Goal: Information Seeking & Learning: Find specific fact

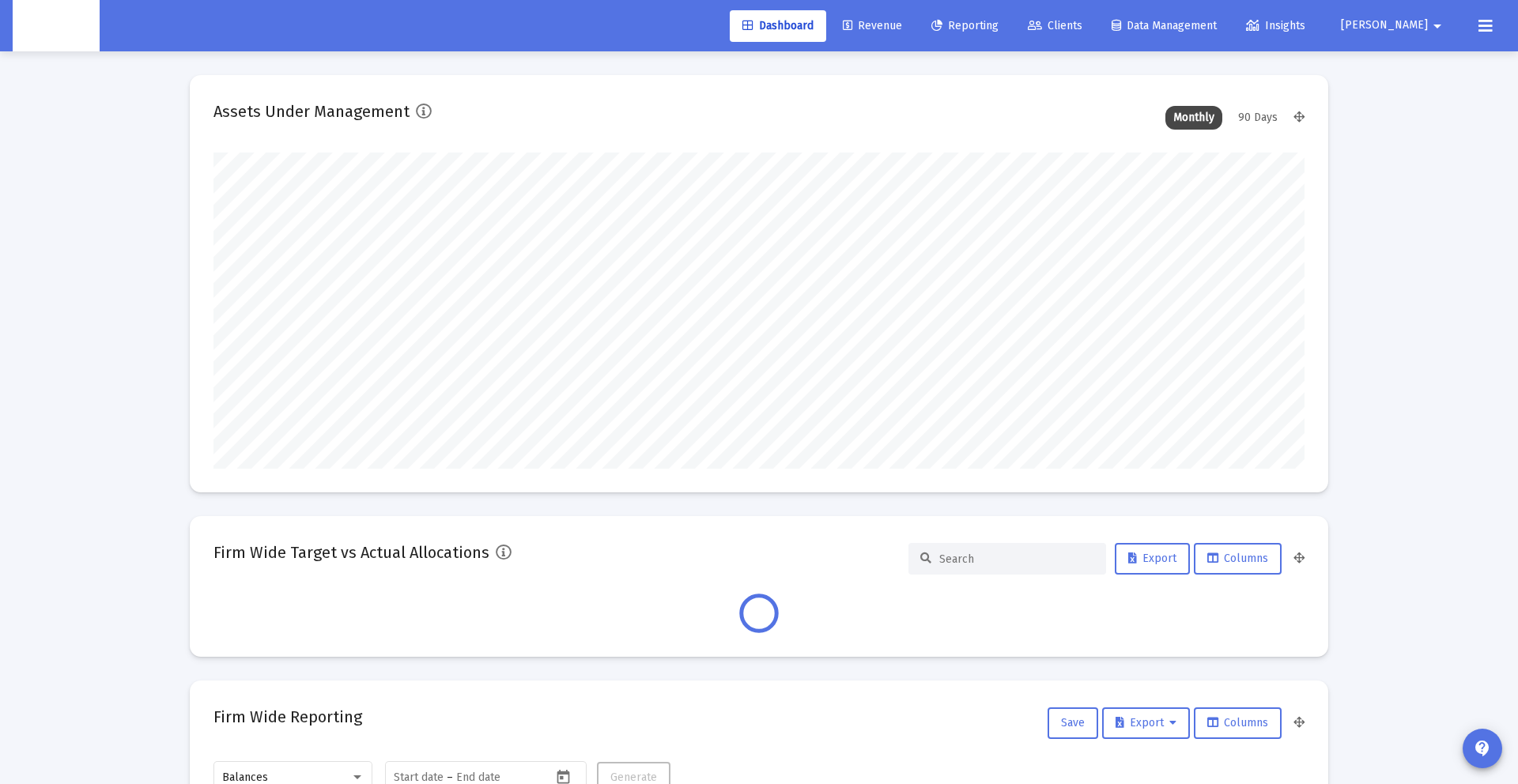
scroll to position [316, 587]
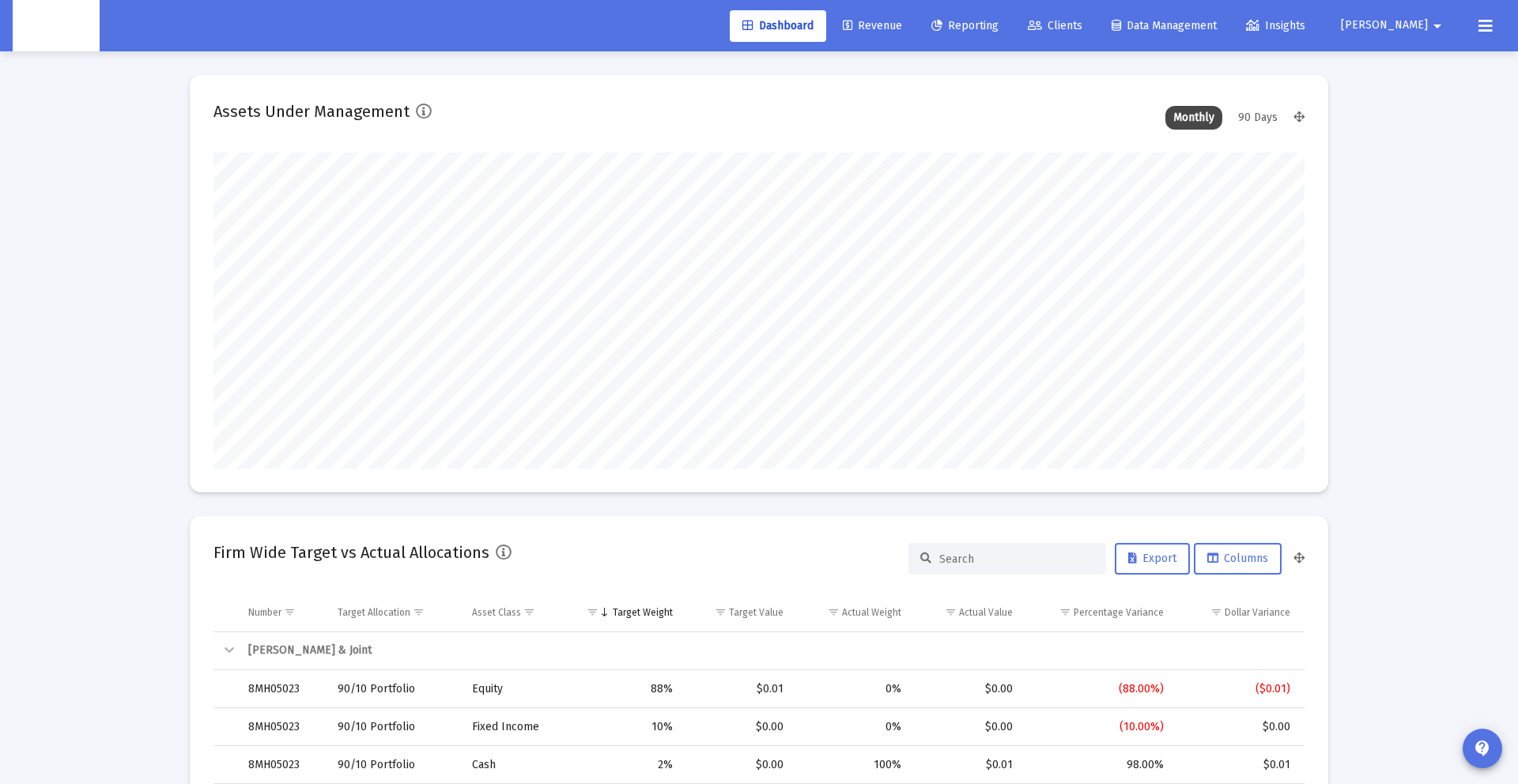
click at [1082, 24] on span "Clients" at bounding box center [1054, 26] width 55 height 14
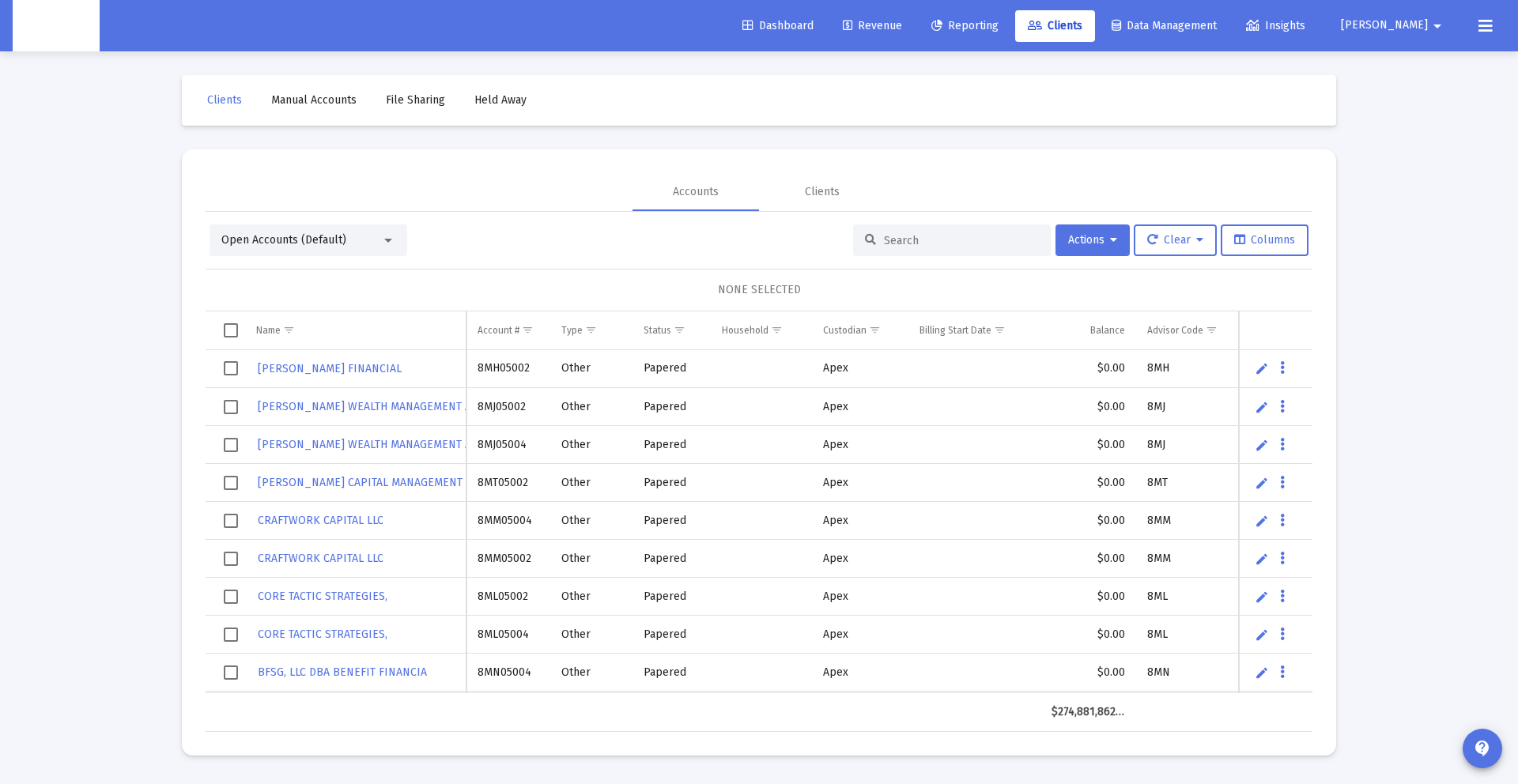
click at [912, 223] on div "Open Accounts (Default) Actions Clear Columns NONE SELECTED Name Name Account #…" at bounding box center [759, 472] width 1107 height 521
click at [909, 245] on input at bounding box center [961, 241] width 155 height 14
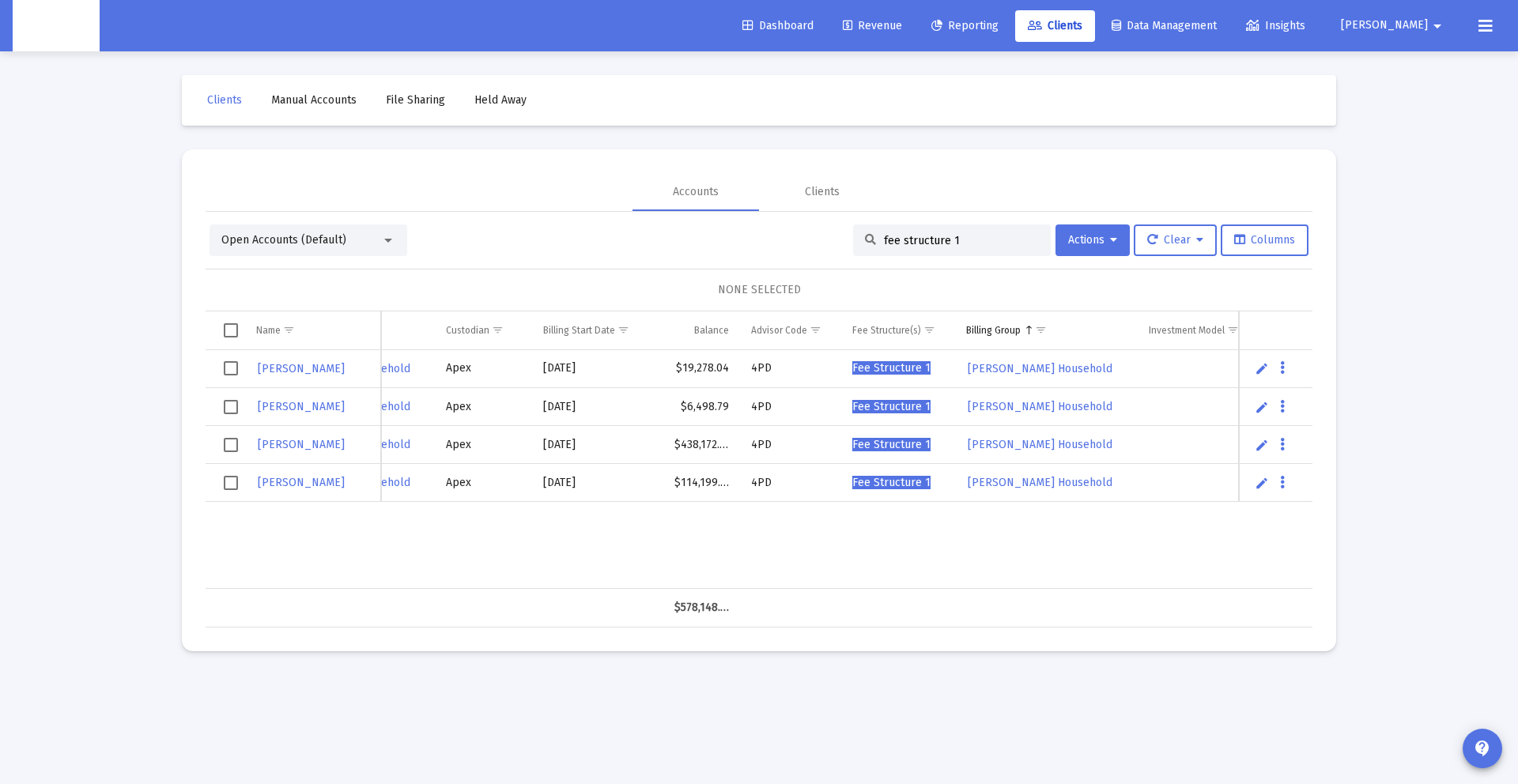
scroll to position [0, 440]
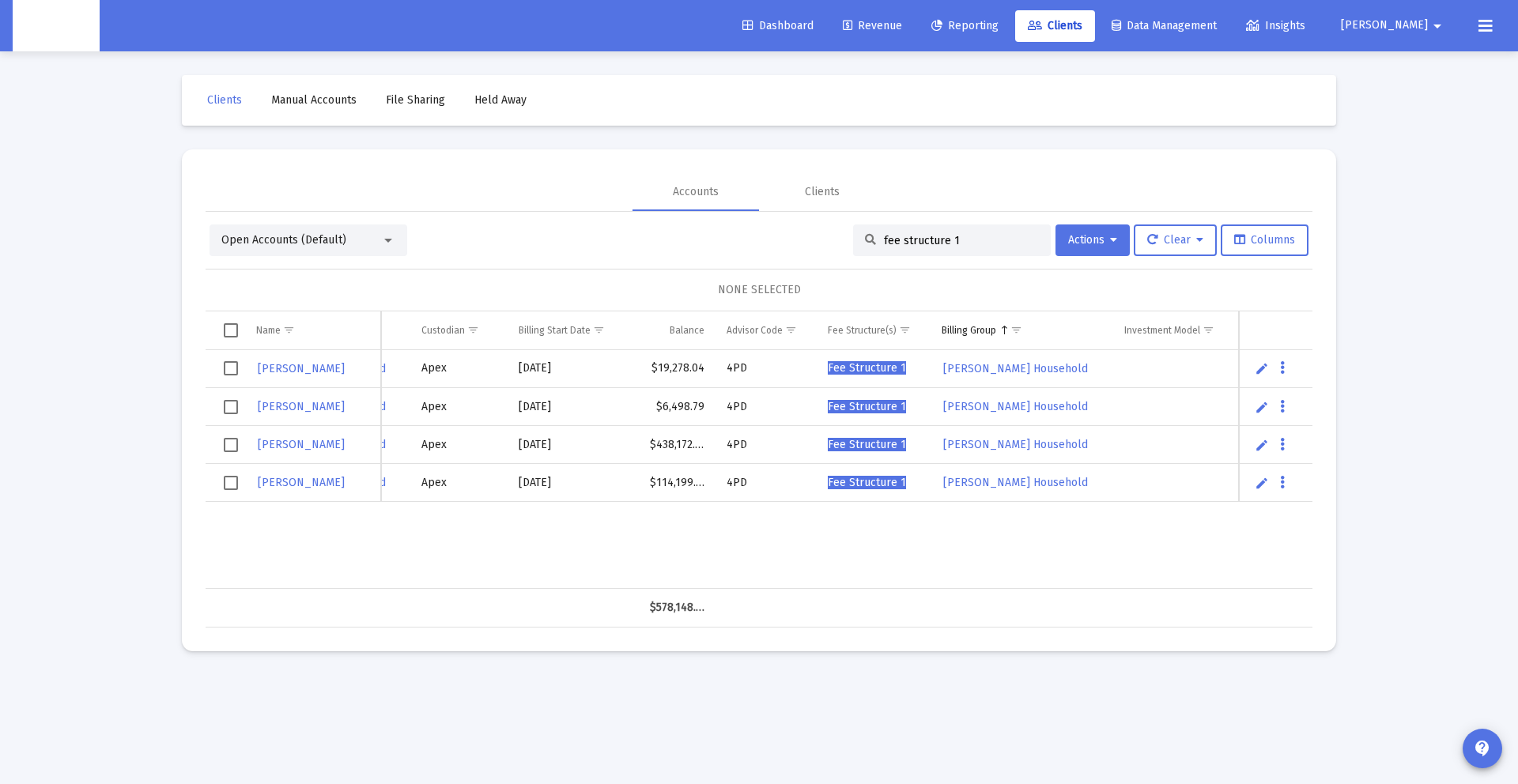
type input "fee structure 1"
click at [1287, 371] on button "Data grid" at bounding box center [1282, 368] width 14 height 14
click at [1199, 401] on div at bounding box center [759, 392] width 1518 height 784
click at [888, 366] on span "Fee Structure 1" at bounding box center [867, 368] width 78 height 14
click at [855, 372] on span "Fee Structure 1" at bounding box center [867, 368] width 78 height 14
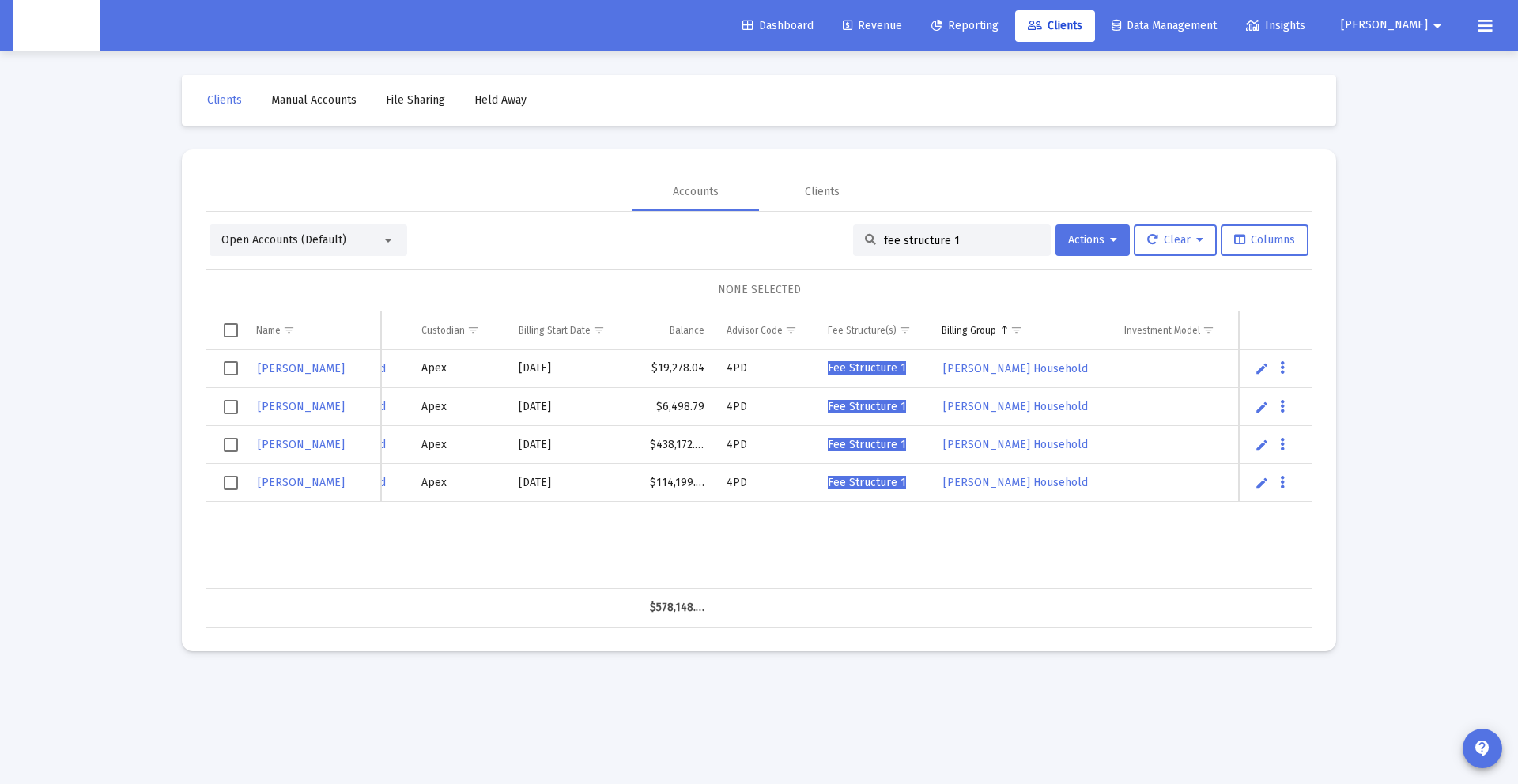
click at [855, 367] on span "Fee Structure 1" at bounding box center [867, 368] width 78 height 14
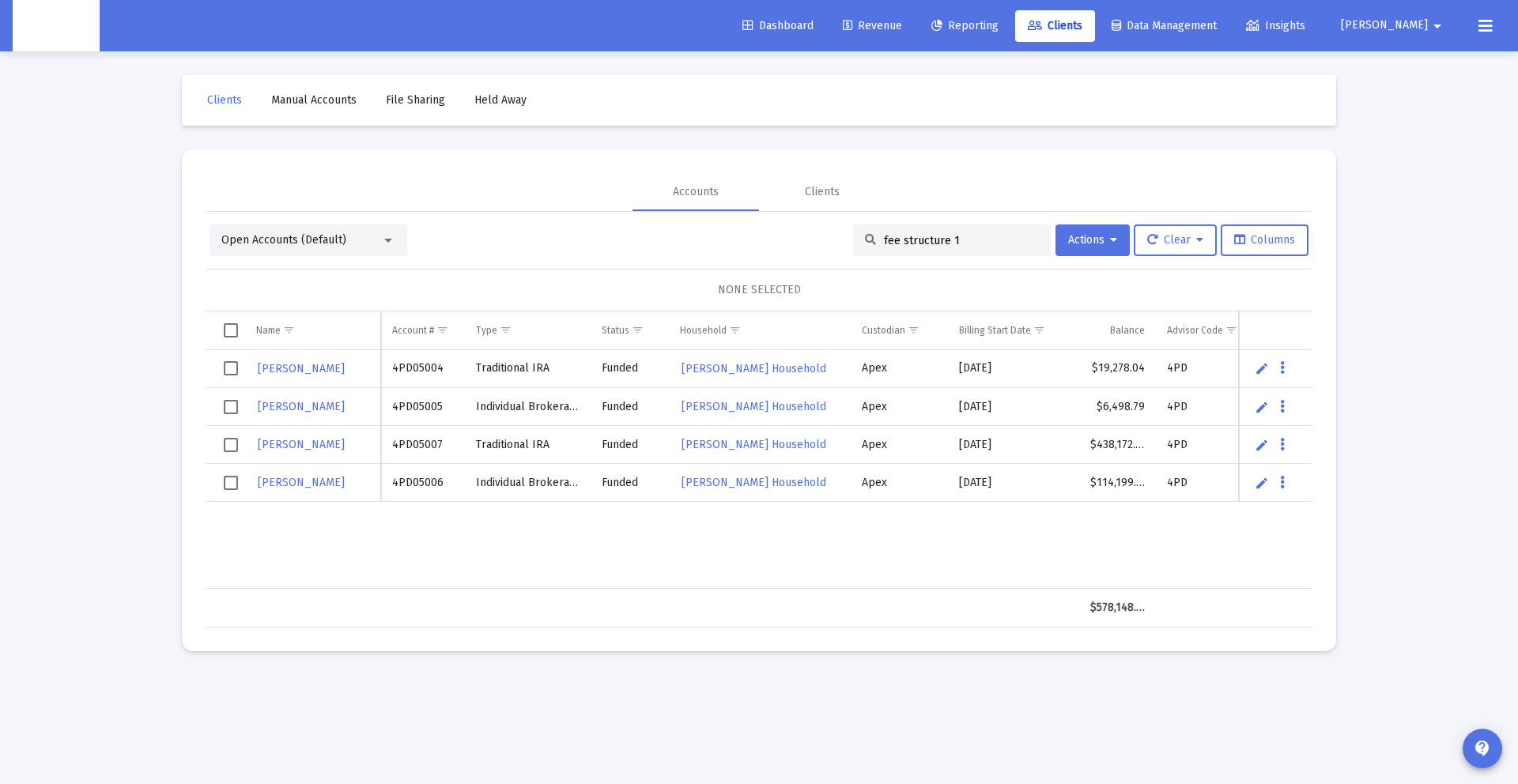
click at [512, 380] on td "Traditional IRA" at bounding box center [528, 369] width 126 height 38
click at [442, 446] on td "4PD05007" at bounding box center [423, 445] width 84 height 38
click at [403, 445] on td "4PD05007" at bounding box center [423, 445] width 84 height 38
click at [405, 445] on td "4PD05007" at bounding box center [423, 445] width 84 height 38
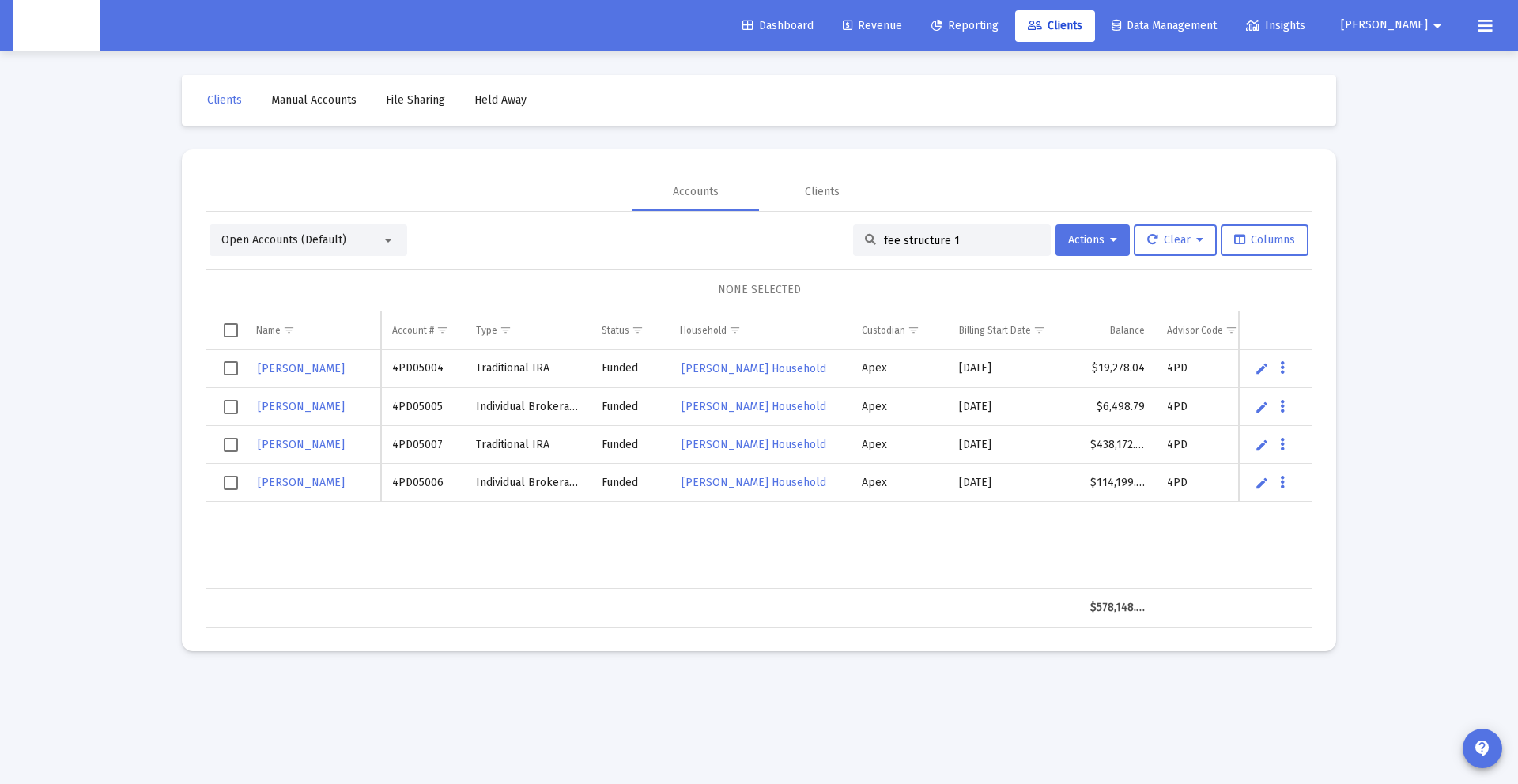
click at [416, 442] on td "4PD05007" at bounding box center [423, 445] width 84 height 38
copy td "4PD05007"
drag, startPoint x: 438, startPoint y: 395, endPoint x: 431, endPoint y: 370, distance: 26.0
click at [438, 388] on td "4PD05005" at bounding box center [423, 407] width 84 height 38
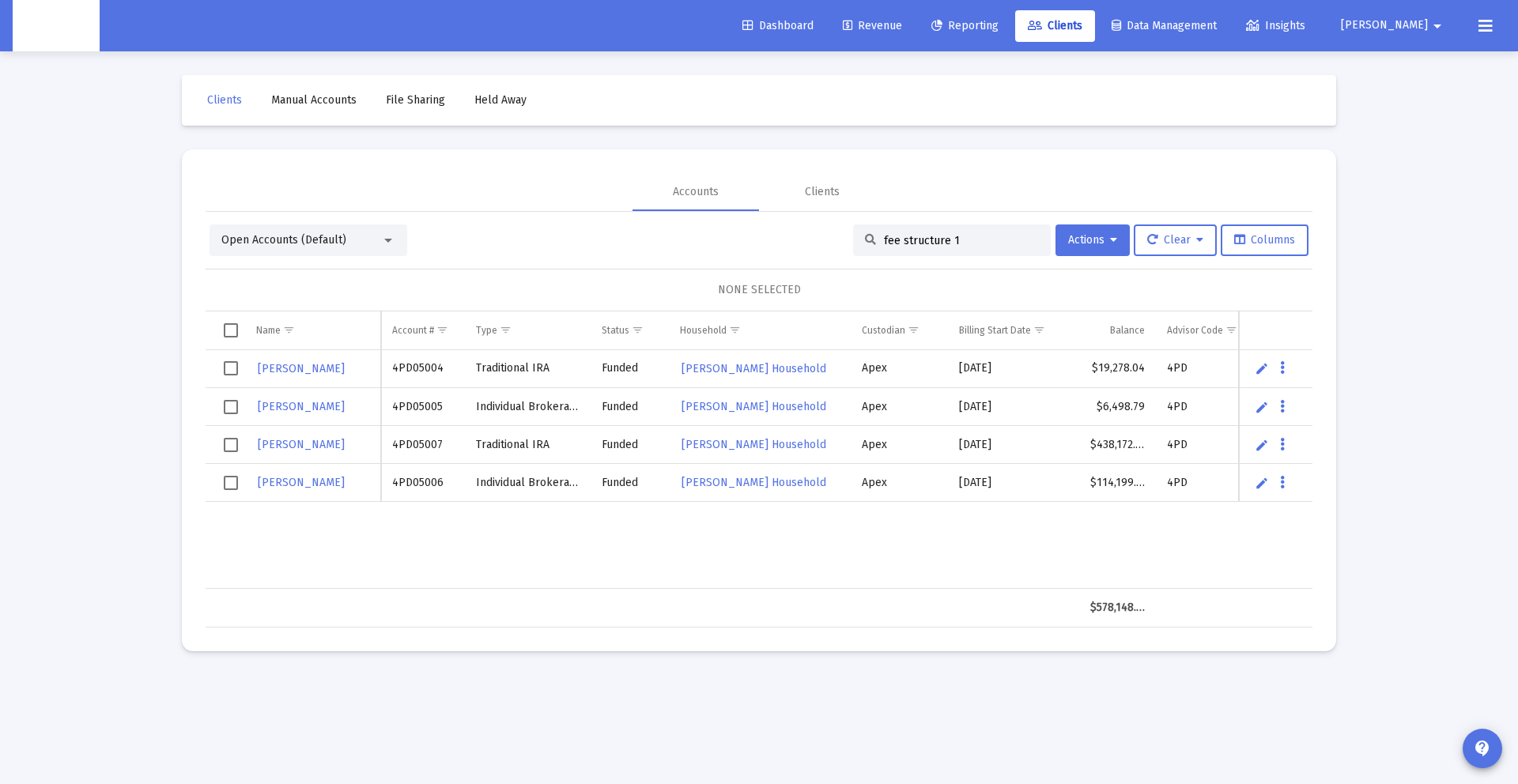
click at [431, 370] on td "4PD05004" at bounding box center [423, 369] width 84 height 38
copy td "4PD05004"
click at [435, 441] on td "4PD05007" at bounding box center [423, 445] width 84 height 38
click at [421, 483] on td "4PD05006" at bounding box center [423, 483] width 84 height 38
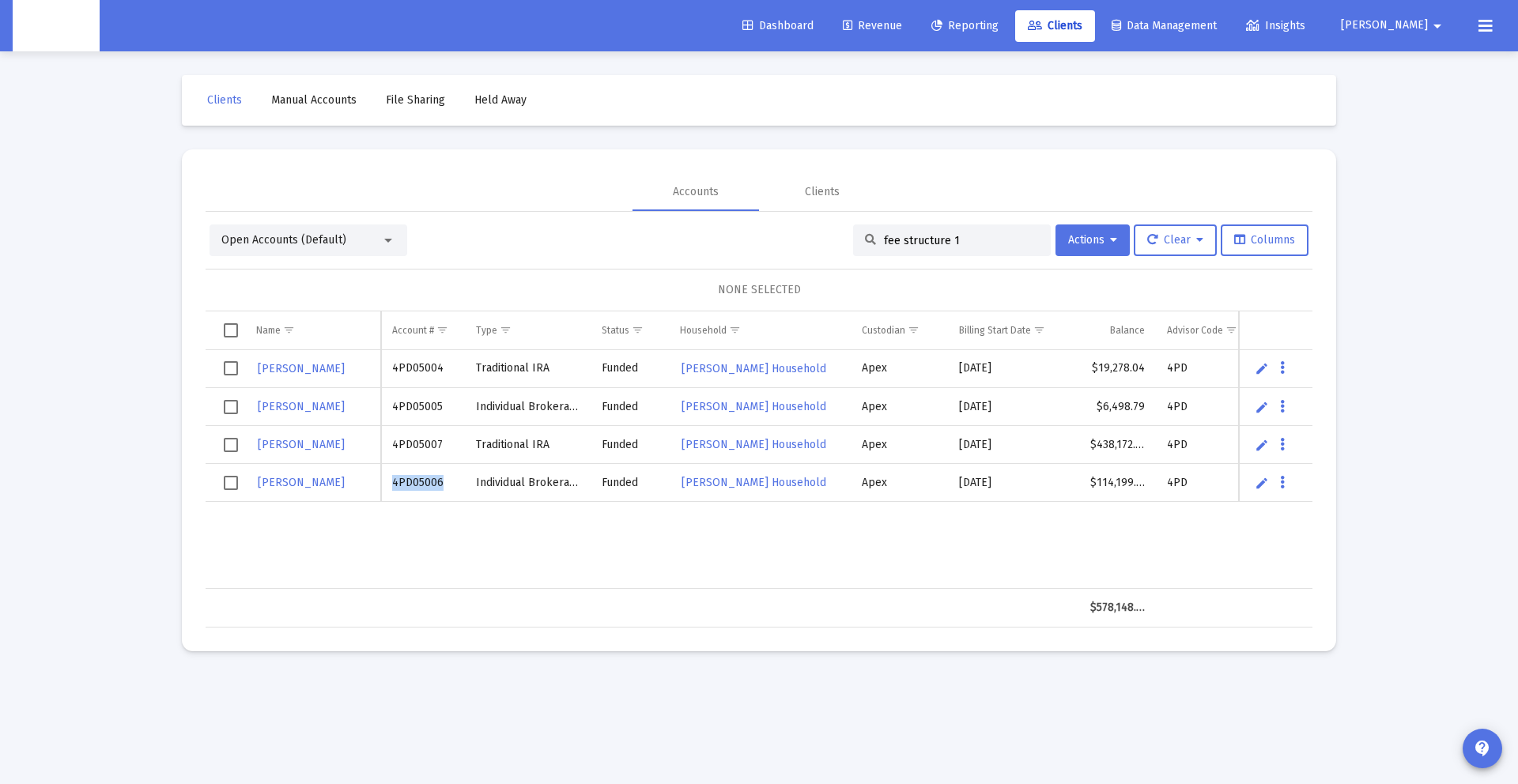
click at [421, 483] on td "4PD05006" at bounding box center [423, 483] width 84 height 38
copy td "4PD05006"
click at [420, 481] on td "4PD05006" at bounding box center [423, 483] width 84 height 38
click at [418, 480] on td "4PD05006" at bounding box center [423, 483] width 84 height 38
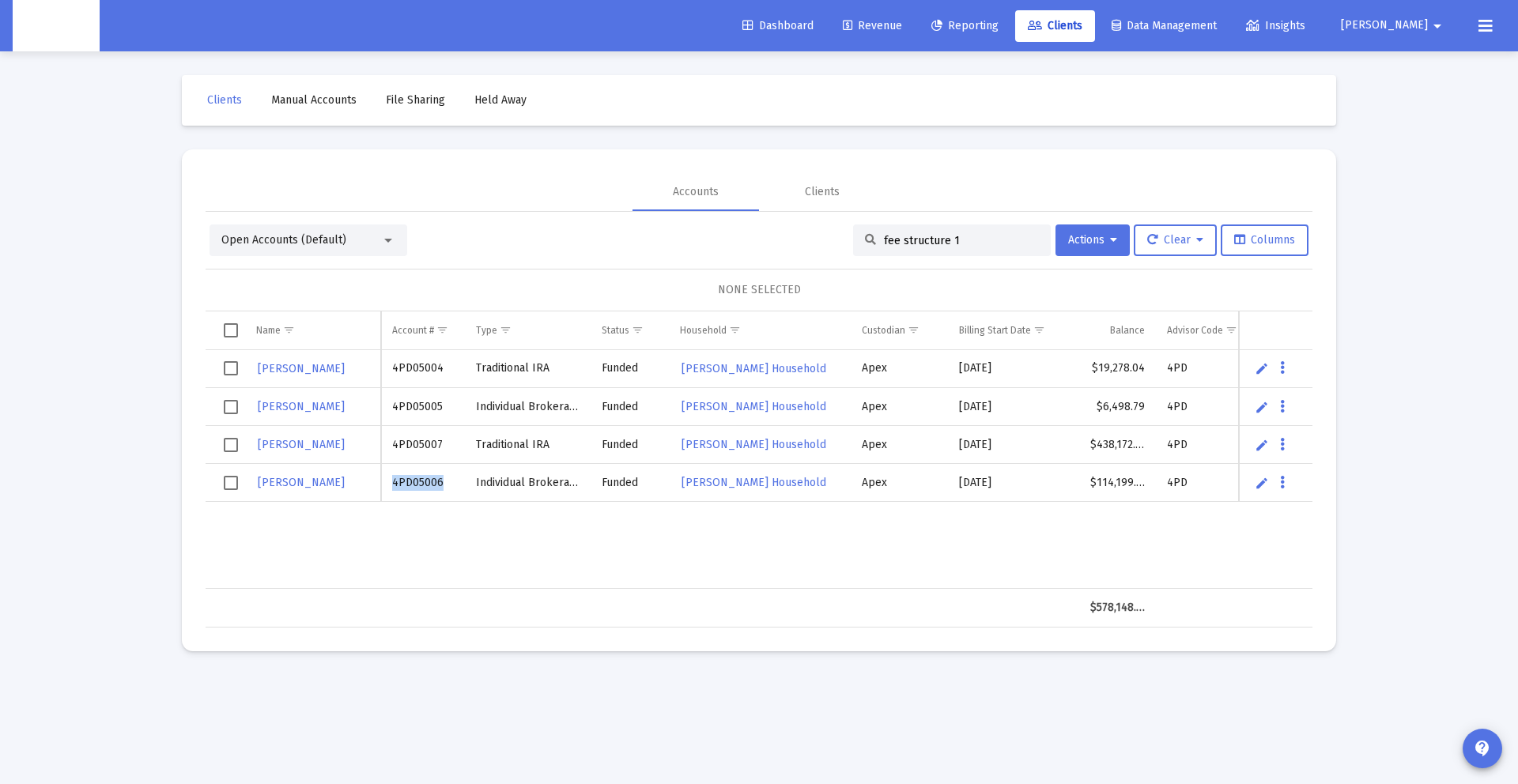
click at [418, 480] on td "4PD05006" at bounding box center [423, 483] width 84 height 38
click at [427, 443] on td "4PD05007" at bounding box center [423, 445] width 84 height 38
copy td "4PD05007"
click at [409, 404] on td "4PD05005" at bounding box center [423, 407] width 84 height 38
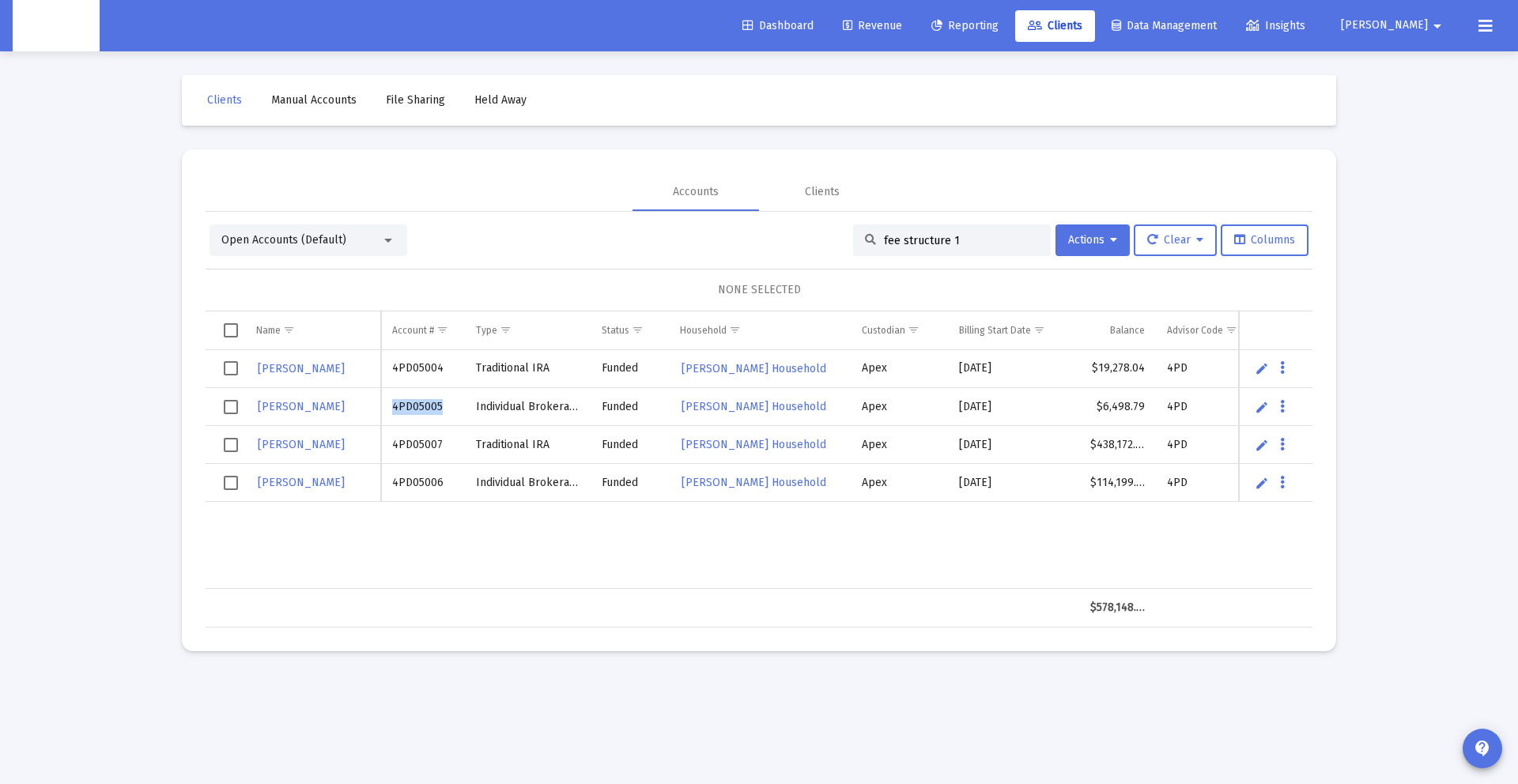
click at [409, 404] on td "4PD05005" at bounding box center [423, 407] width 84 height 38
copy td "4PD05005"
click at [399, 364] on td "4PD05004" at bounding box center [423, 369] width 84 height 38
copy td "4PD05004"
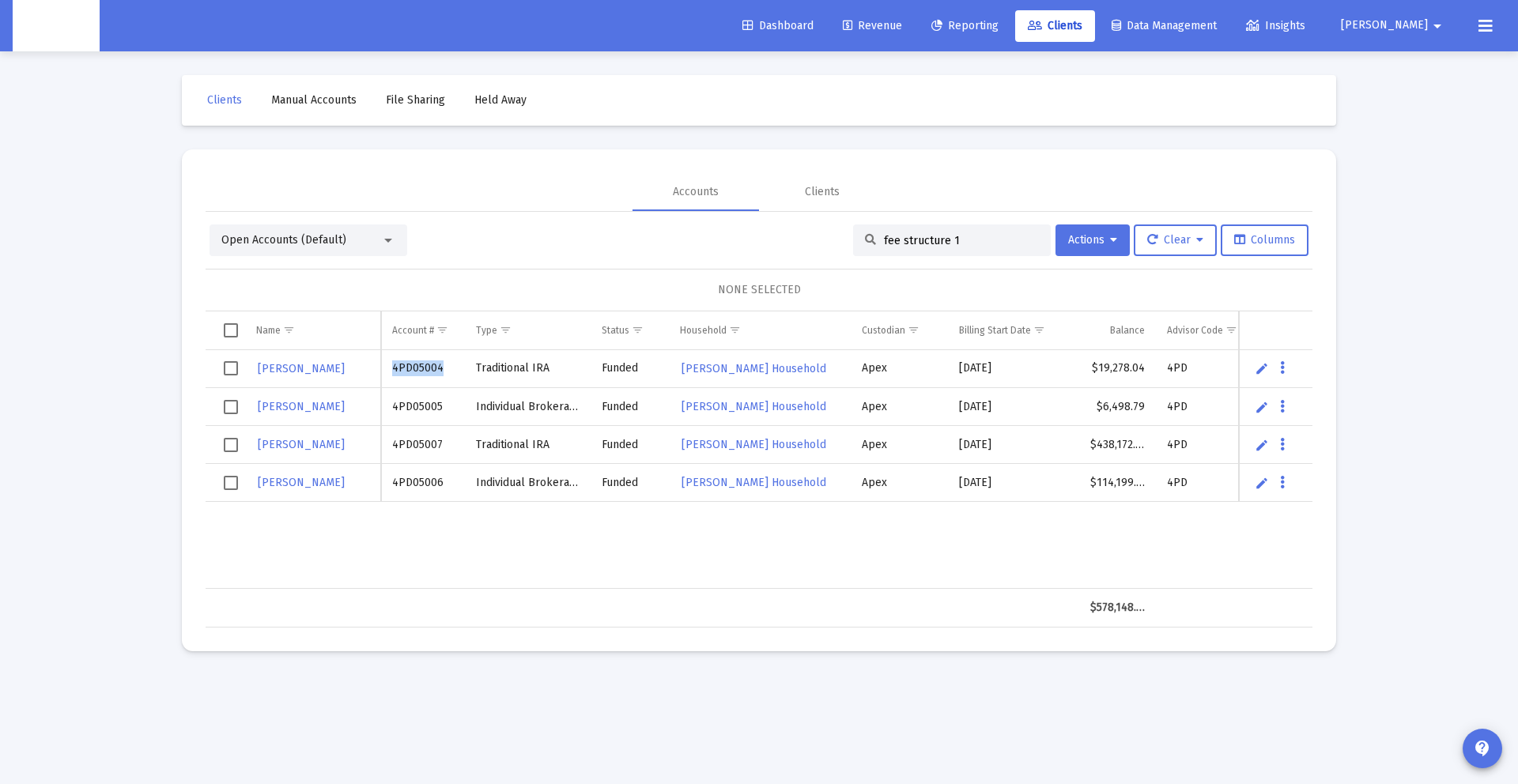
click at [406, 366] on td "4PD05004" at bounding box center [423, 369] width 84 height 38
click at [405, 366] on td "4PD05004" at bounding box center [423, 369] width 84 height 38
click at [437, 405] on td "4PD05005" at bounding box center [423, 407] width 84 height 38
copy td "4PD05005"
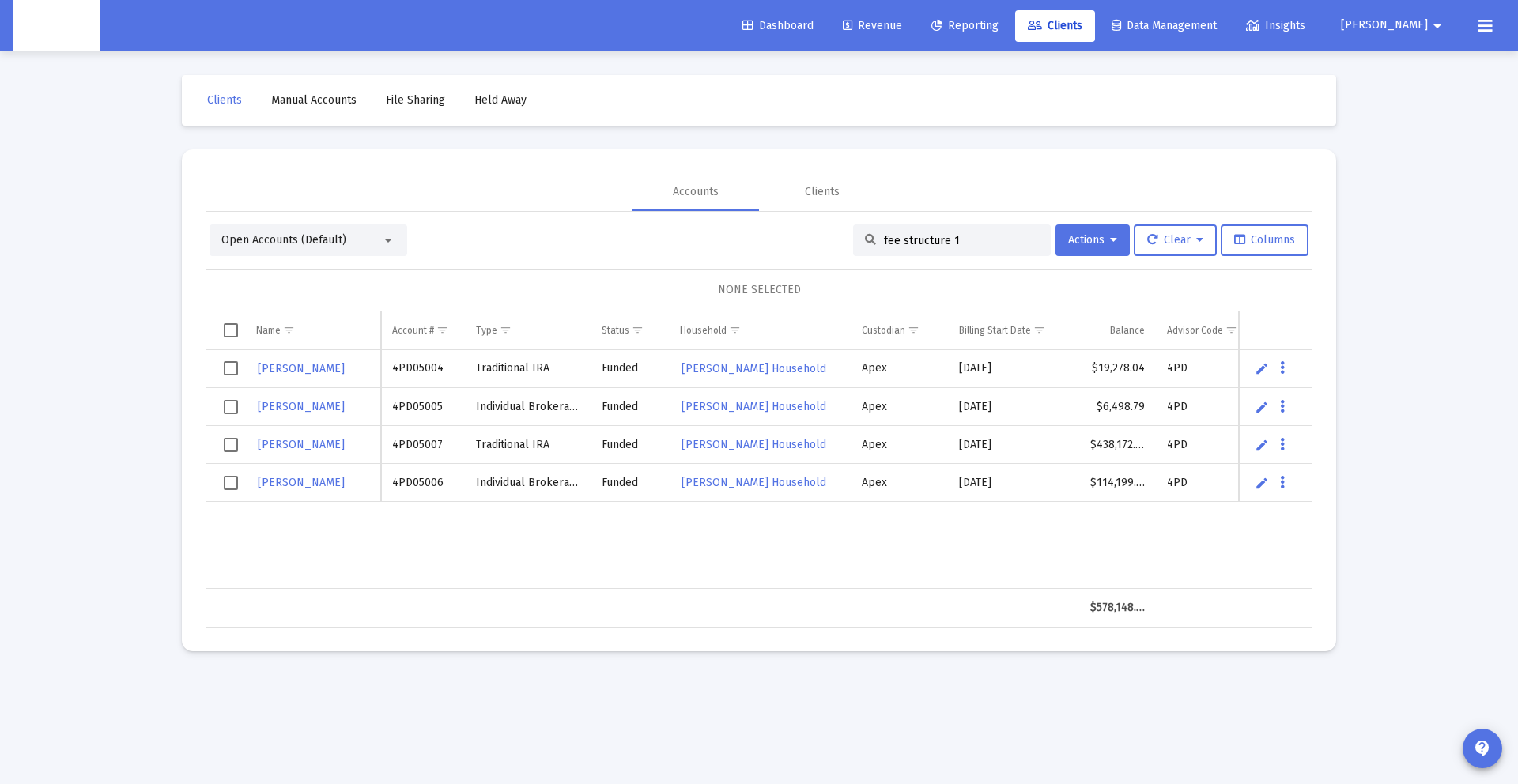
click at [410, 439] on td "4PD05007" at bounding box center [423, 445] width 84 height 38
copy td "4PD05007"
click at [423, 476] on td "4PD05006" at bounding box center [423, 483] width 84 height 38
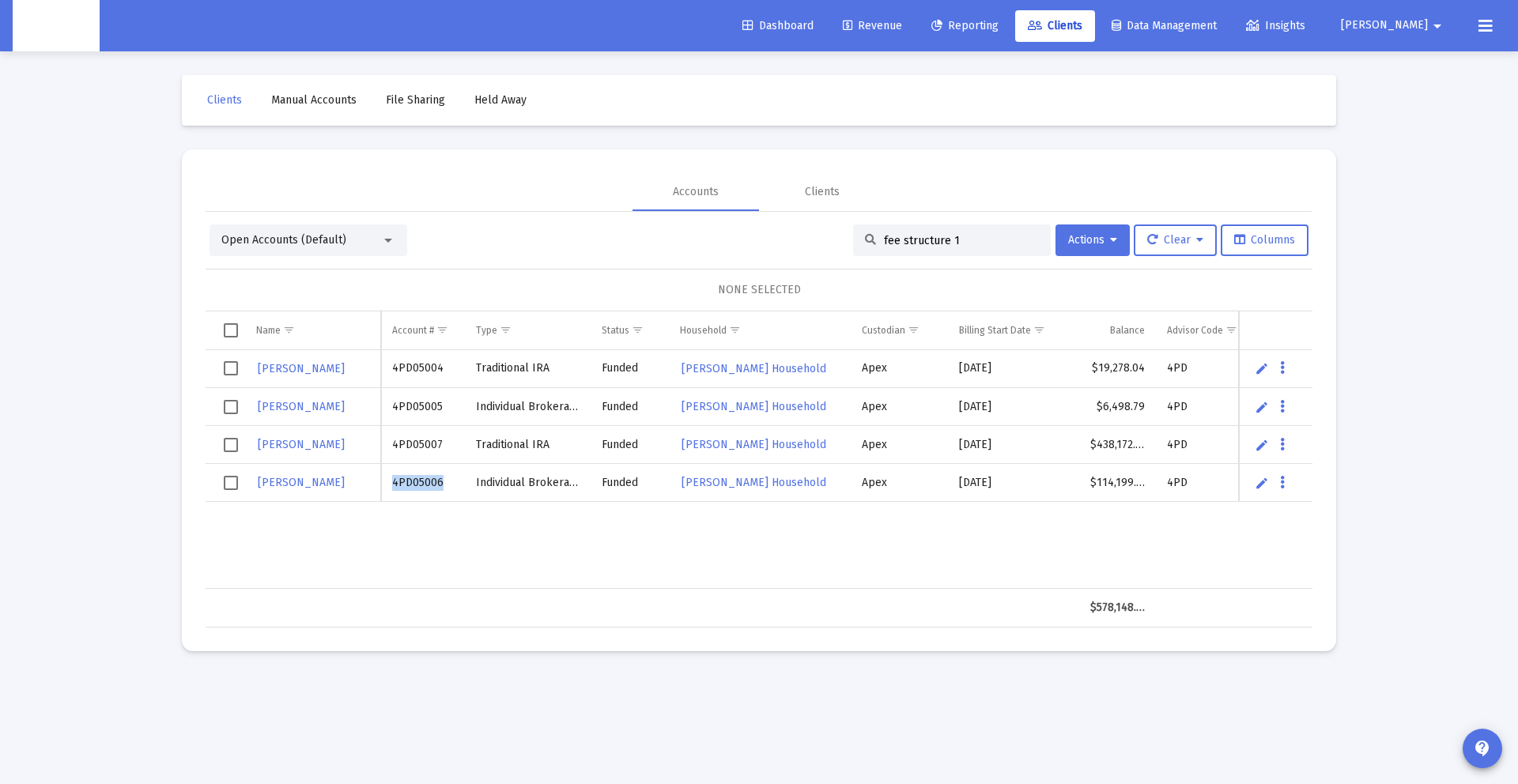
copy td "4PD05006"
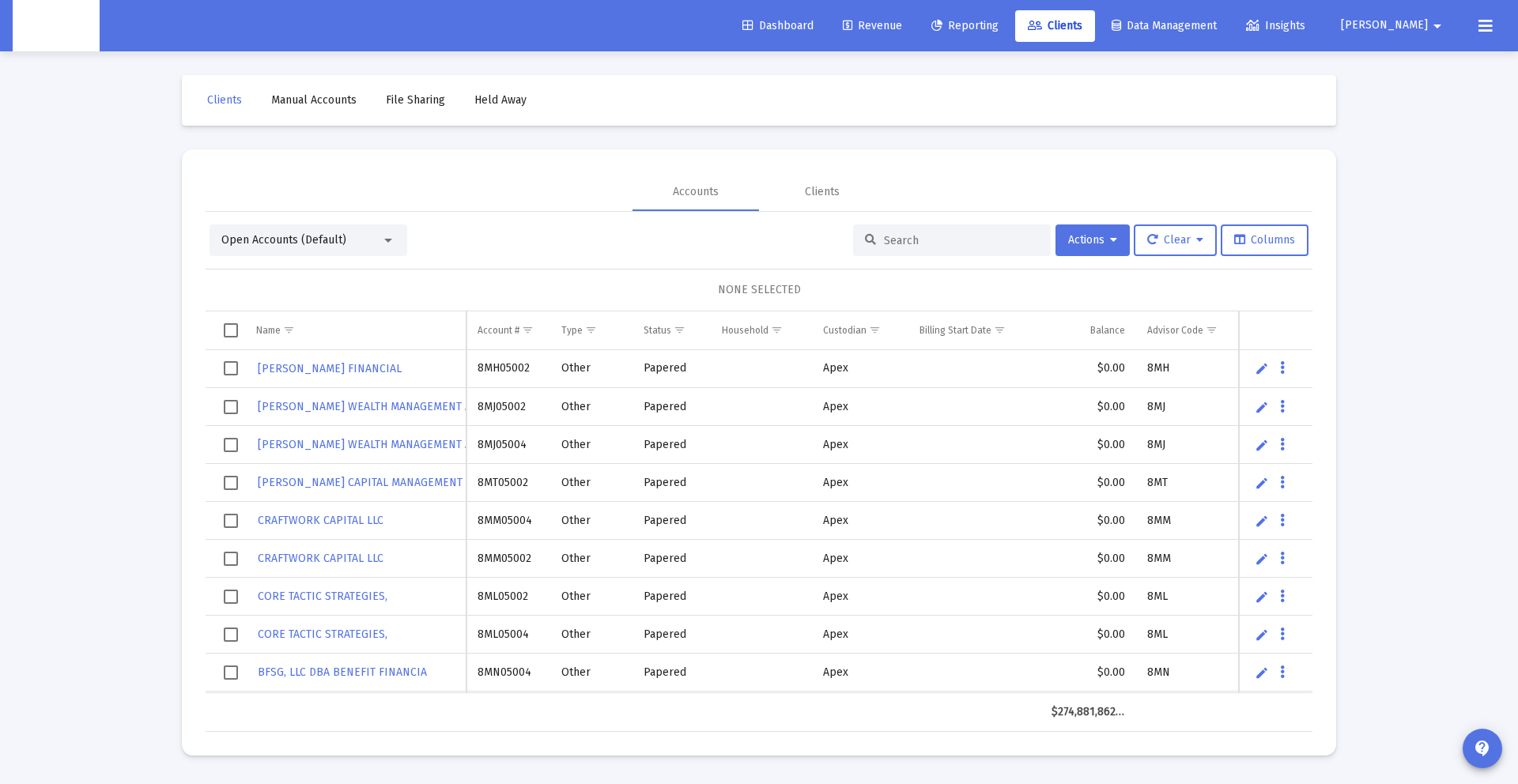
click at [1424, 23] on span "[PERSON_NAME]" at bounding box center [1385, 26] width 87 height 14
click at [1392, 60] on icon at bounding box center [1396, 67] width 14 height 14
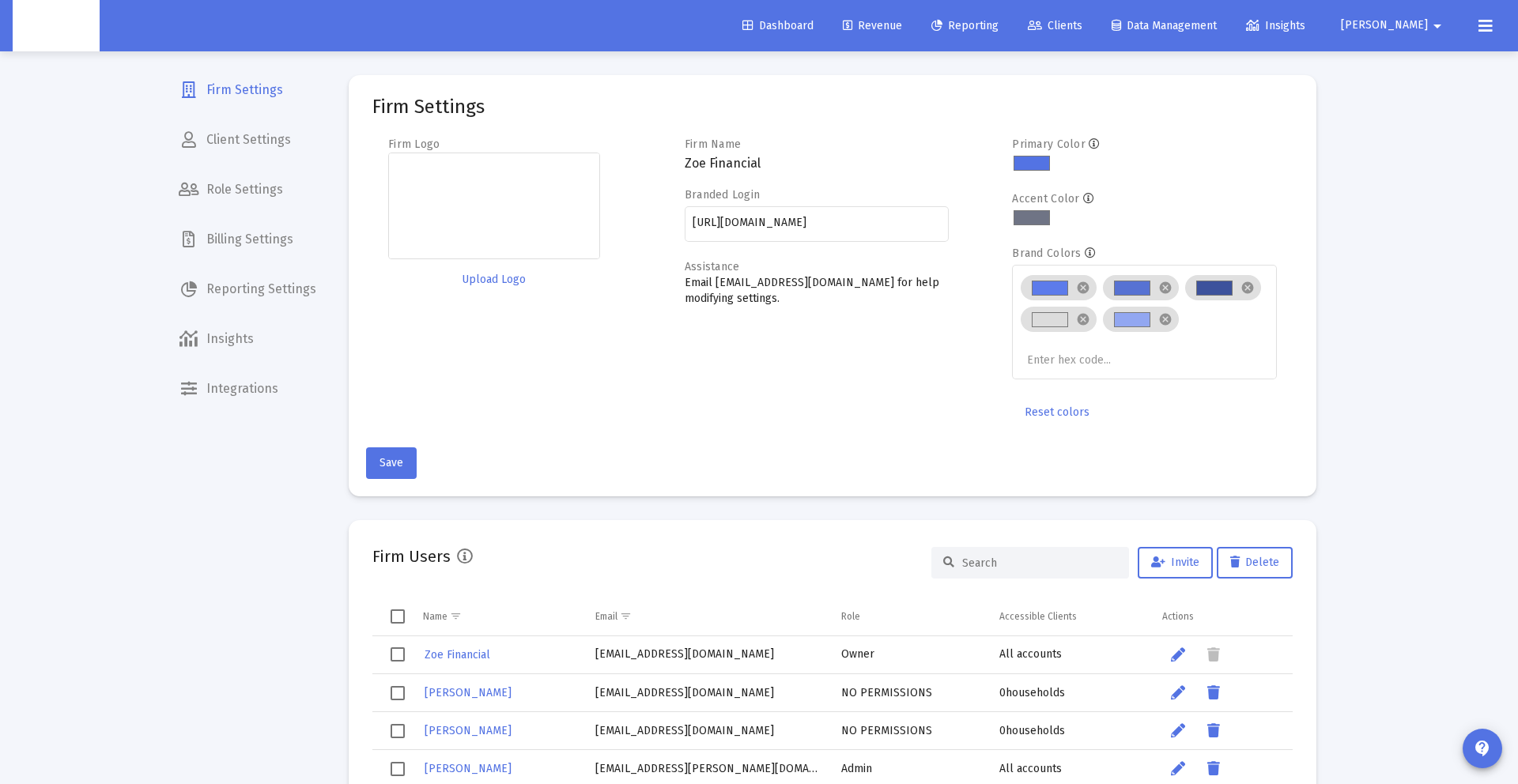
click at [264, 241] on span "Billing Settings" at bounding box center [248, 240] width 163 height 38
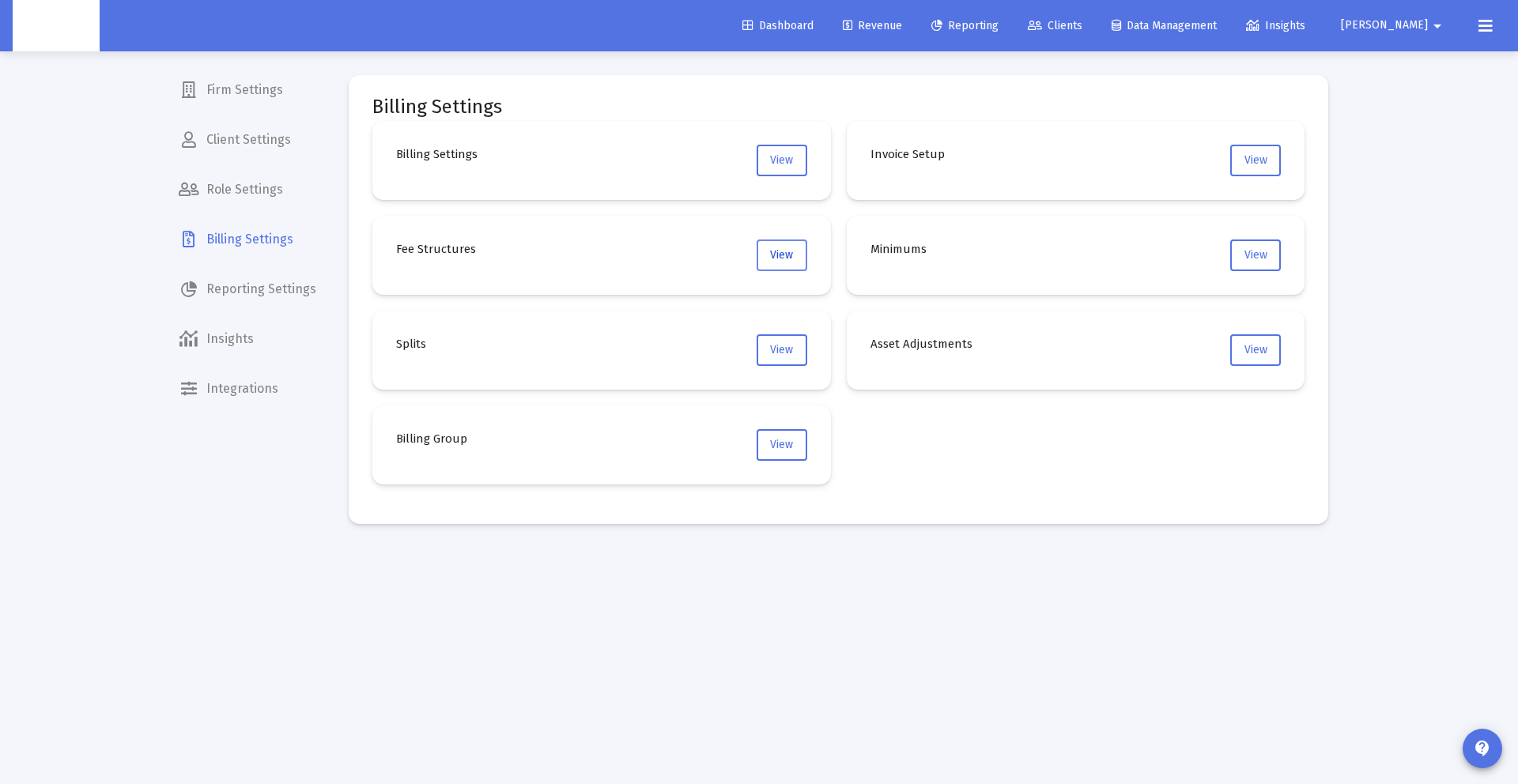
click at [792, 252] on span "View" at bounding box center [782, 256] width 23 height 14
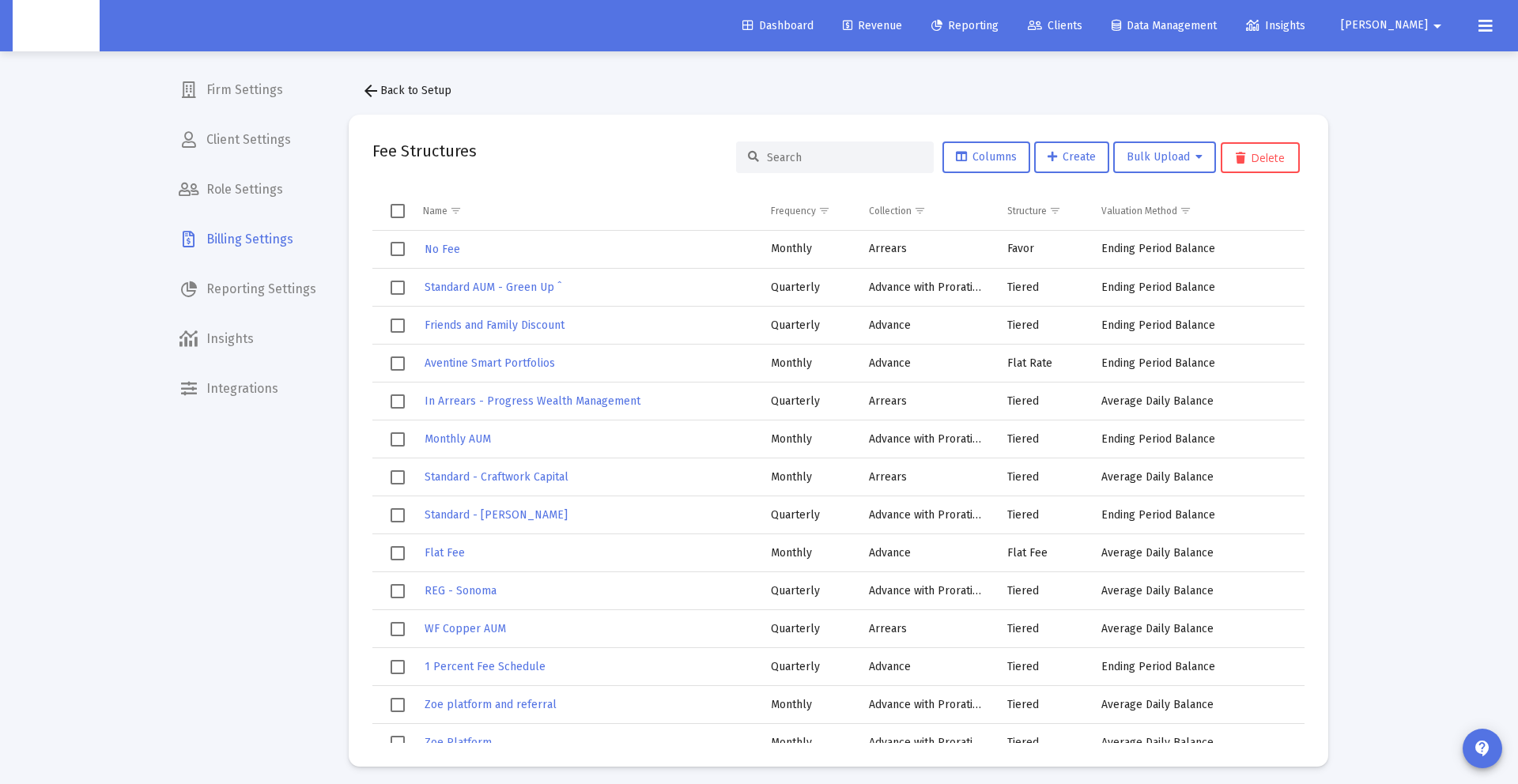
click at [834, 157] on input at bounding box center [844, 158] width 155 height 14
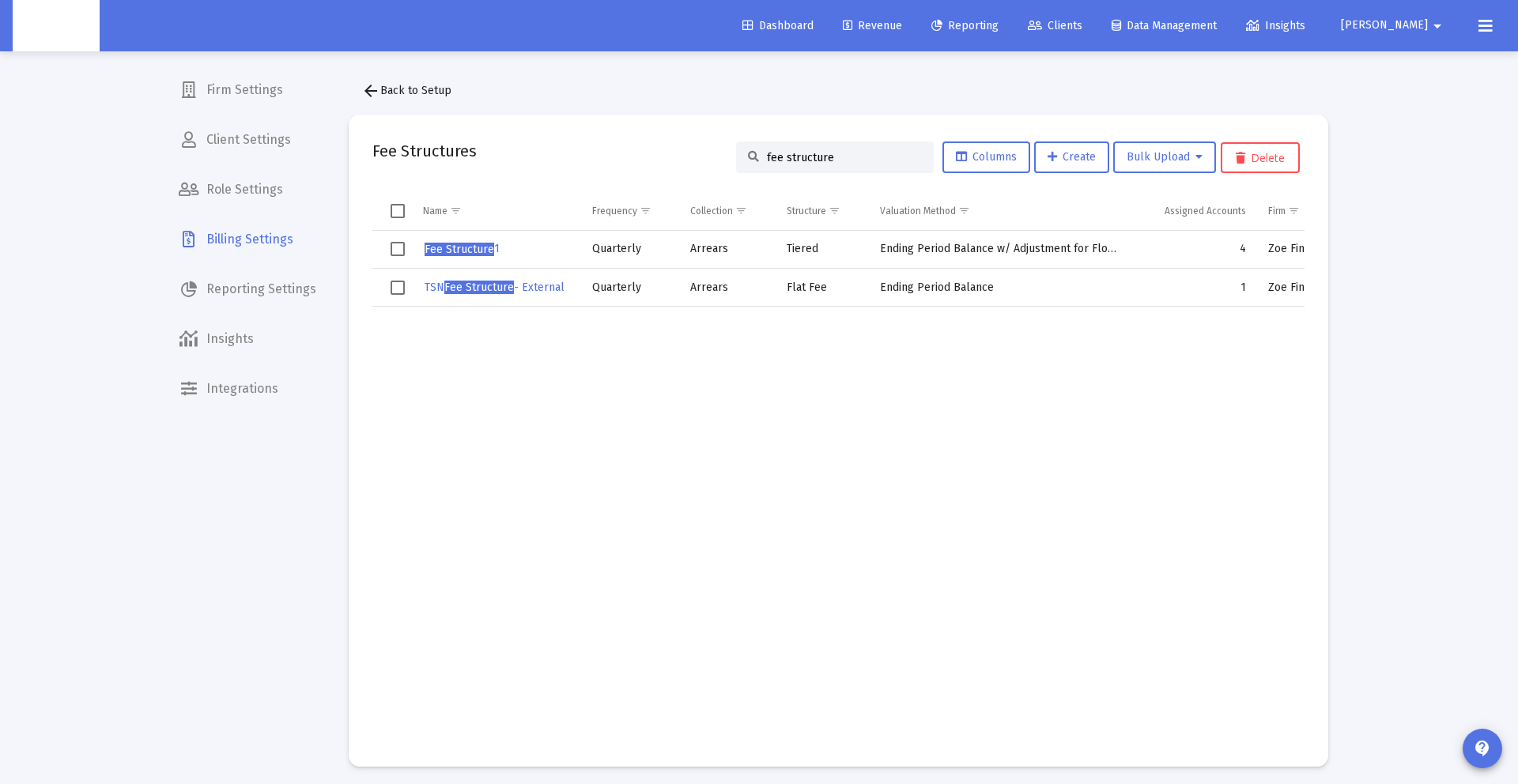
type input "fee structure"
click at [468, 249] on span "Fee Structure" at bounding box center [459, 249] width 69 height 14
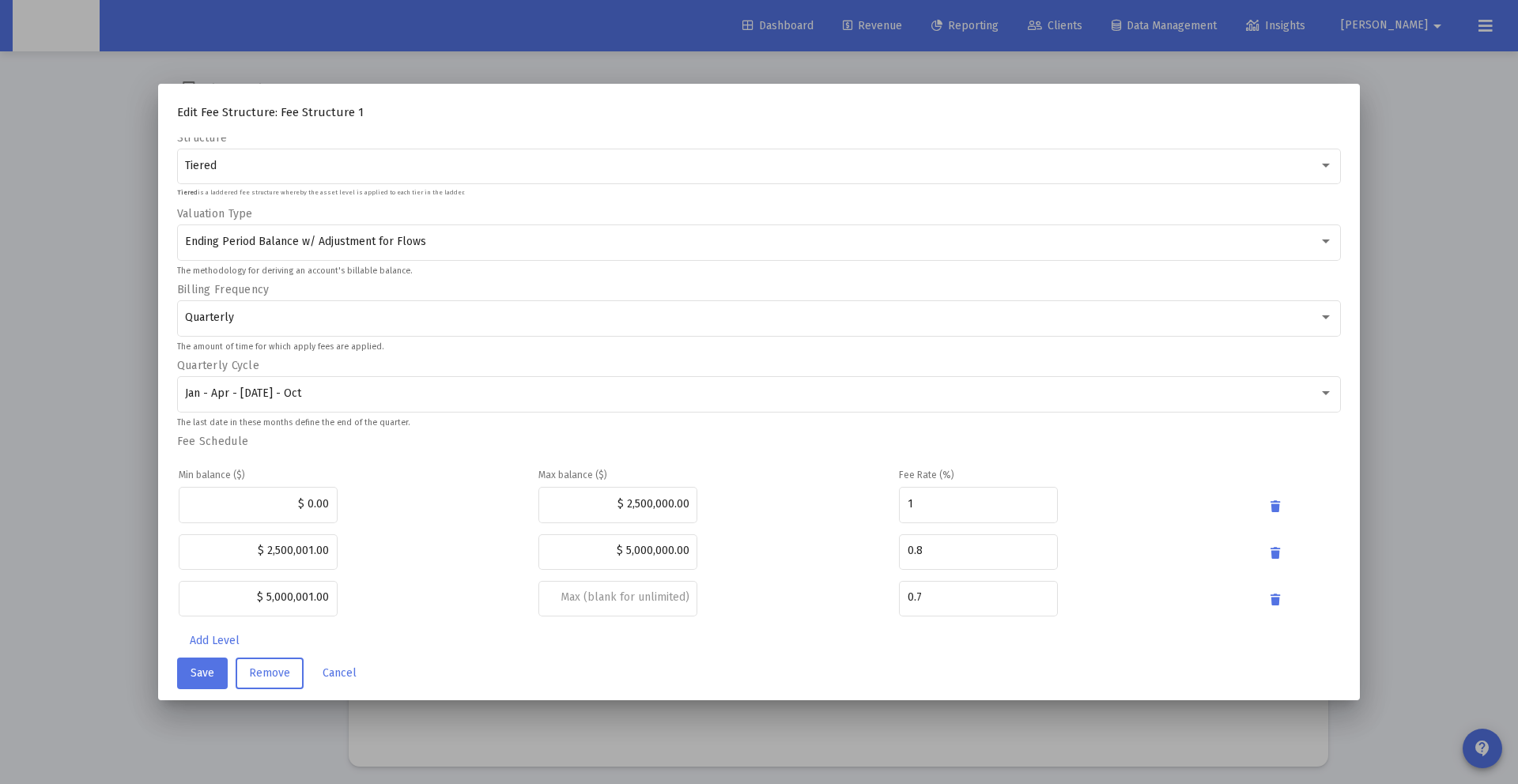
scroll to position [168, 0]
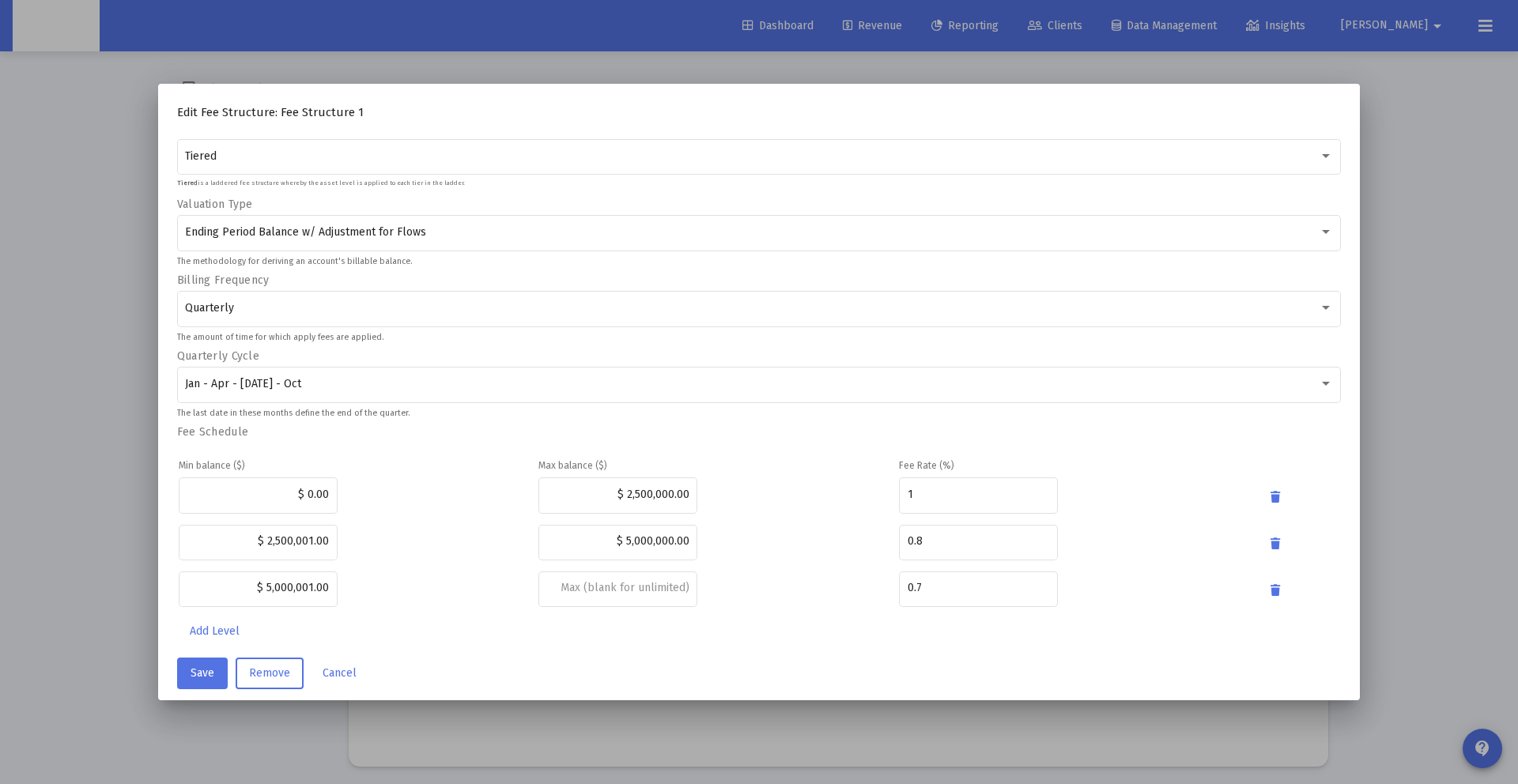
click at [83, 274] on div at bounding box center [759, 392] width 1518 height 784
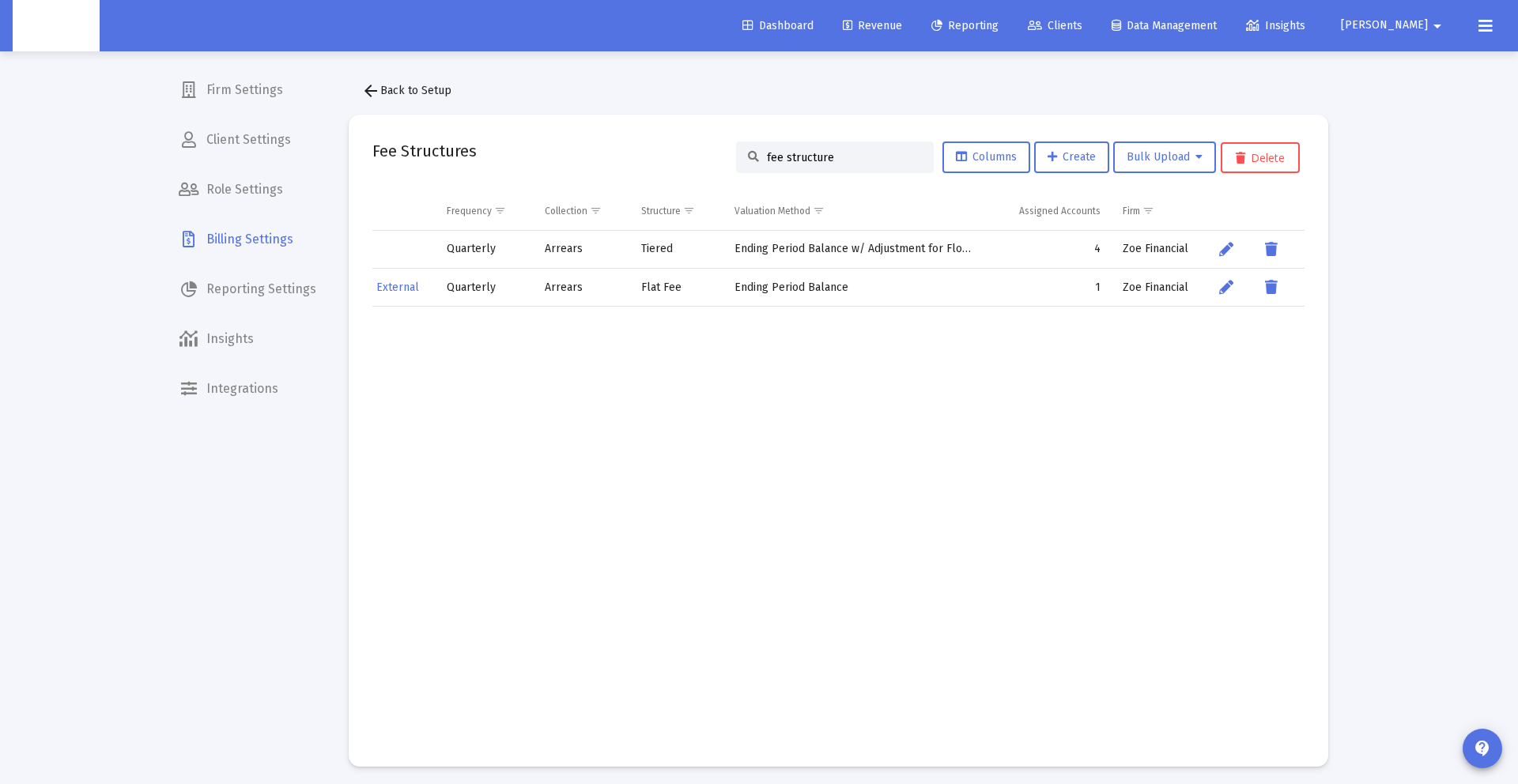
scroll to position [0, 0]
